Goal: Navigation & Orientation: Find specific page/section

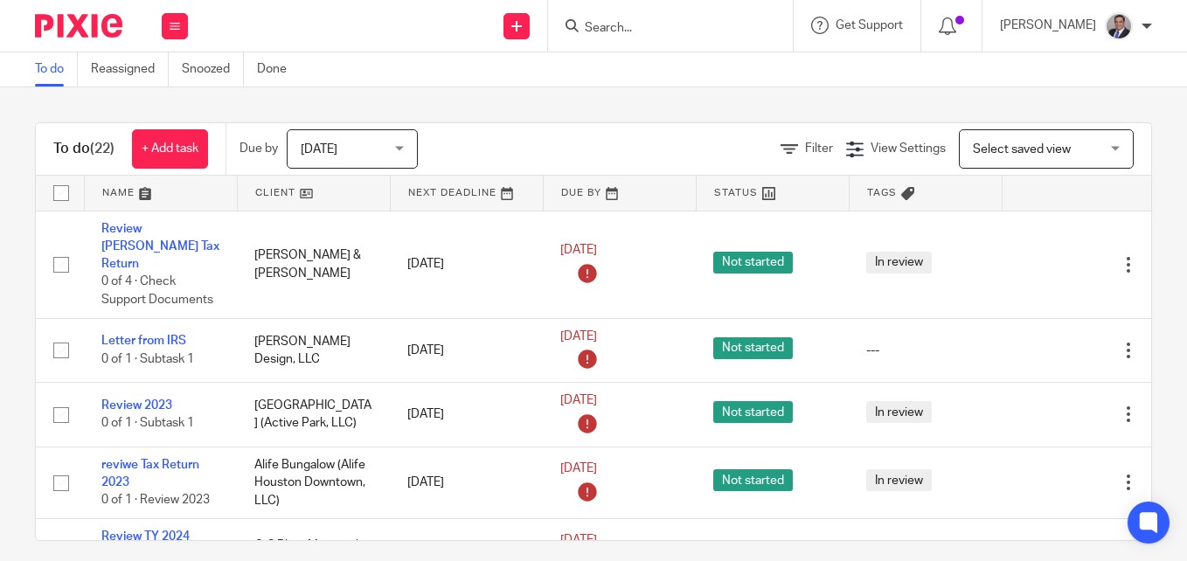
click at [82, 24] on img at bounding box center [78, 26] width 87 height 24
click at [1097, 31] on div "[PERSON_NAME]" at bounding box center [1076, 26] width 152 height 28
click at [171, 19] on button at bounding box center [175, 26] width 26 height 26
click at [167, 154] on link "Team" at bounding box center [165, 158] width 29 height 12
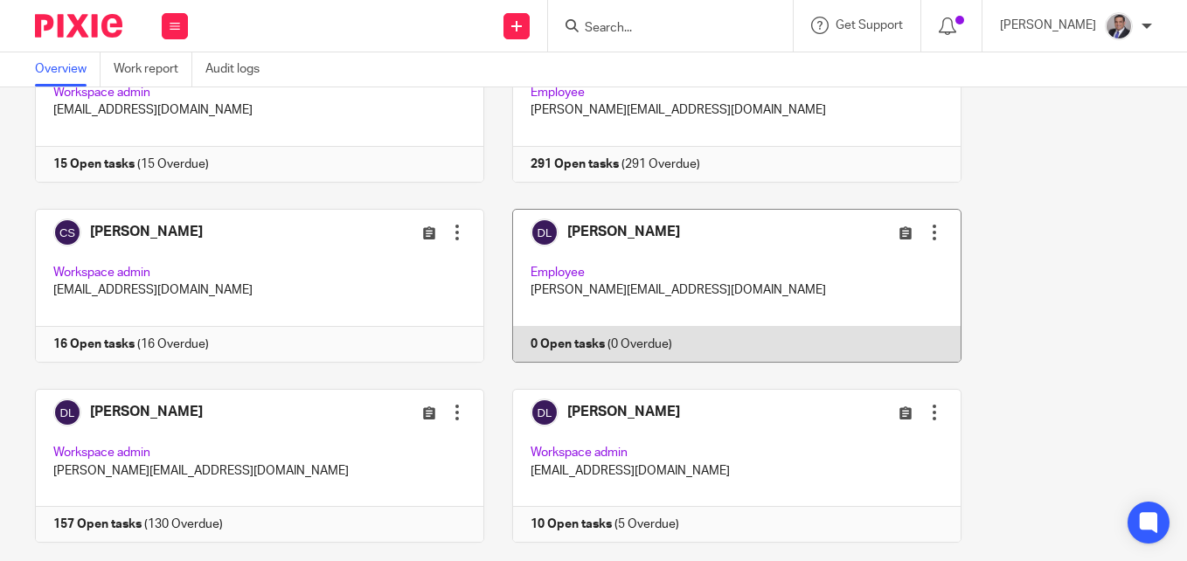
scroll to position [3671, 0]
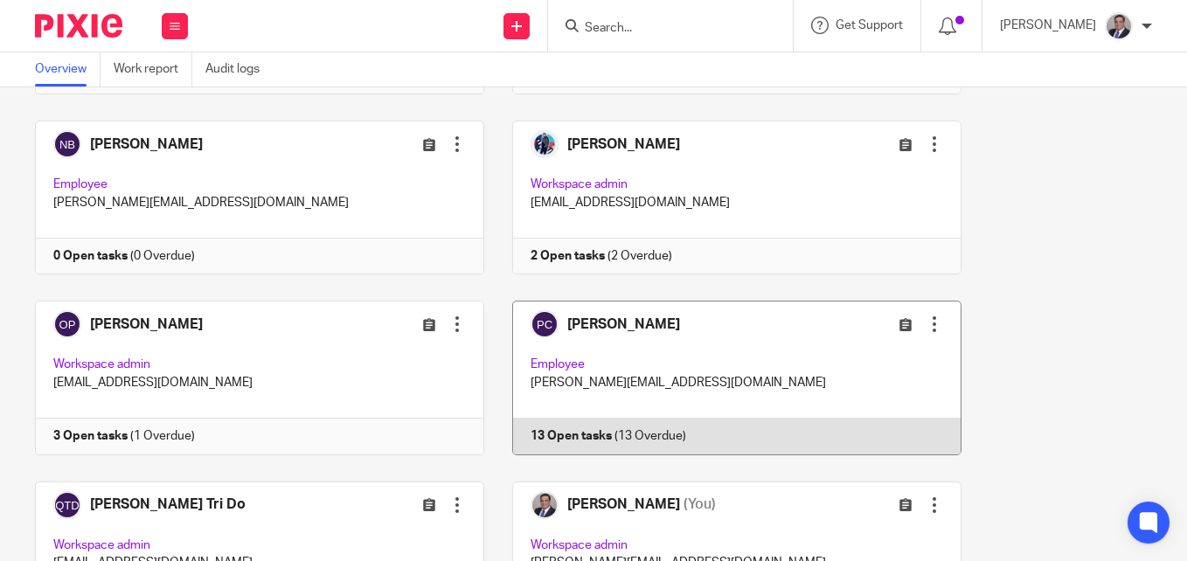
click at [631, 322] on link at bounding box center [722, 378] width 477 height 154
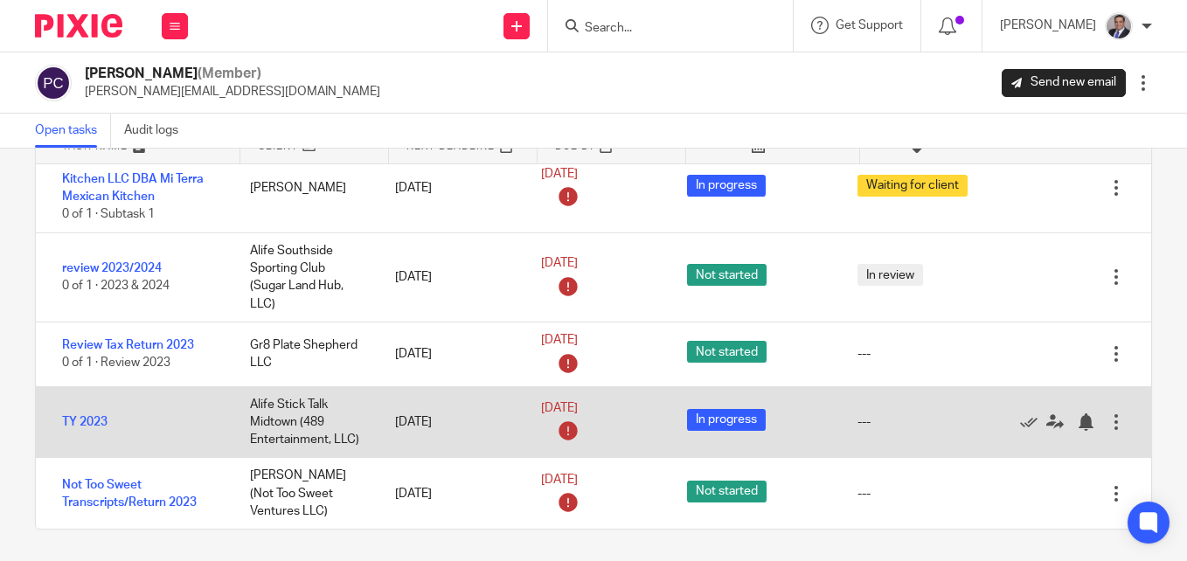
scroll to position [112, 0]
